Goal: Check status: Check status

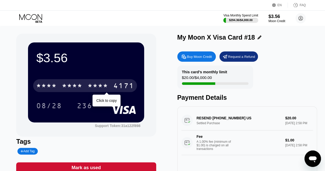
click at [77, 87] on div "* * * *" at bounding box center [72, 86] width 21 height 8
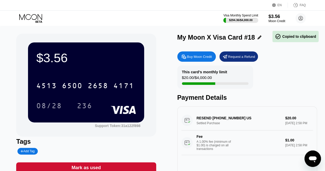
click at [109, 80] on div "[CREDIT_CARD_NUMBER]" at bounding box center [86, 83] width 100 height 17
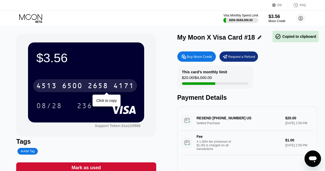
click at [108, 85] on div "2658" at bounding box center [98, 86] width 21 height 8
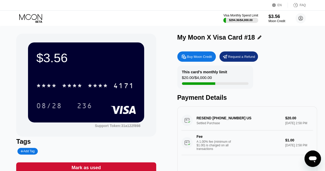
click at [114, 81] on div "* * * * * * * * * * * * 4171" at bounding box center [85, 85] width 104 height 13
click at [256, 90] on div "This card’s monthly limit $20.00 / $4,000.00 Payment Details" at bounding box center [247, 84] width 140 height 36
click at [45, 99] on div "[CREDIT_CARD_NUMBER] 08/28 236" at bounding box center [86, 90] width 100 height 30
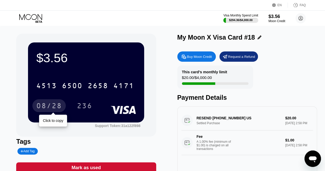
click at [44, 105] on div "08/28" at bounding box center [49, 106] width 26 height 8
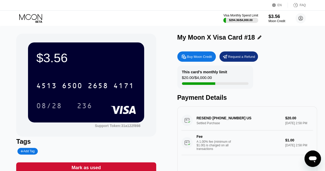
click at [173, 160] on div "$3.56 4513 6500 2658 4171 08/28 236 Support Token: 31a122f898 Tags Add Tag Mark…" at bounding box center [162, 115] width 293 height 163
click at [3, 129] on div "$3.56 4513 6500 2658 4171 08/28 236 Support Token: 31a122f898 Tags Add Tag Mark…" at bounding box center [162, 117] width 325 height 183
click at [0, 106] on div "$3.56 4513 6500 2658 4171 08/28 236 Support Token: 31a122f898 Tags Add Tag Mark…" at bounding box center [162, 117] width 325 height 183
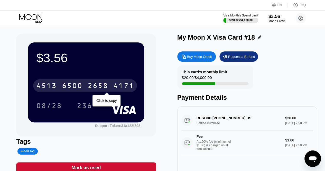
click at [74, 90] on div "6500" at bounding box center [72, 86] width 21 height 8
